Goal: Information Seeking & Learning: Learn about a topic

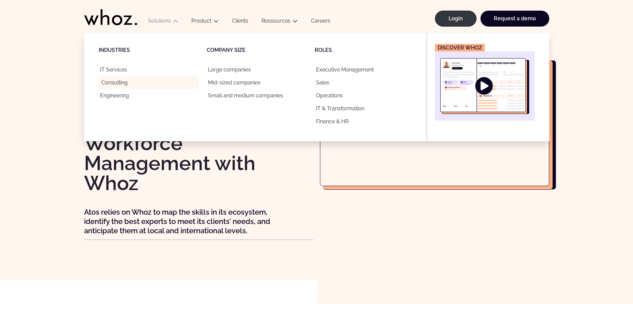
click at [121, 85] on link "Consulting" at bounding box center [149, 82] width 100 height 13
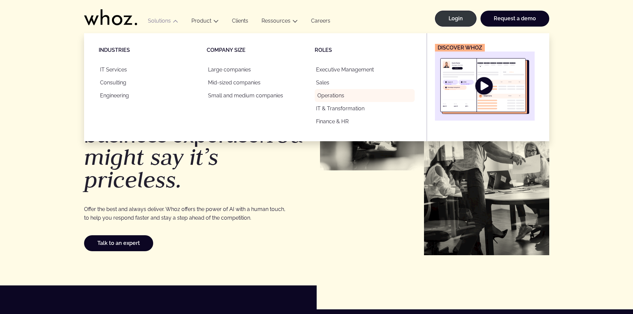
click at [332, 94] on link "Operations" at bounding box center [365, 95] width 100 height 13
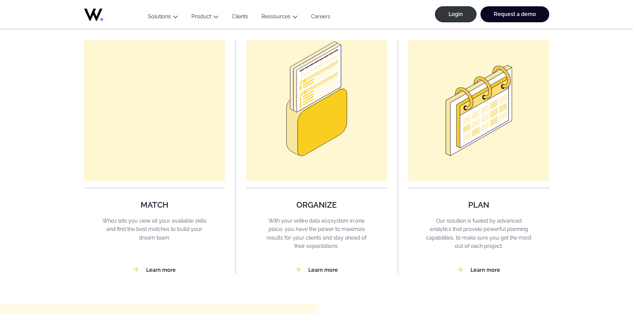
scroll to position [498, 0]
